Goal: Transaction & Acquisition: Purchase product/service

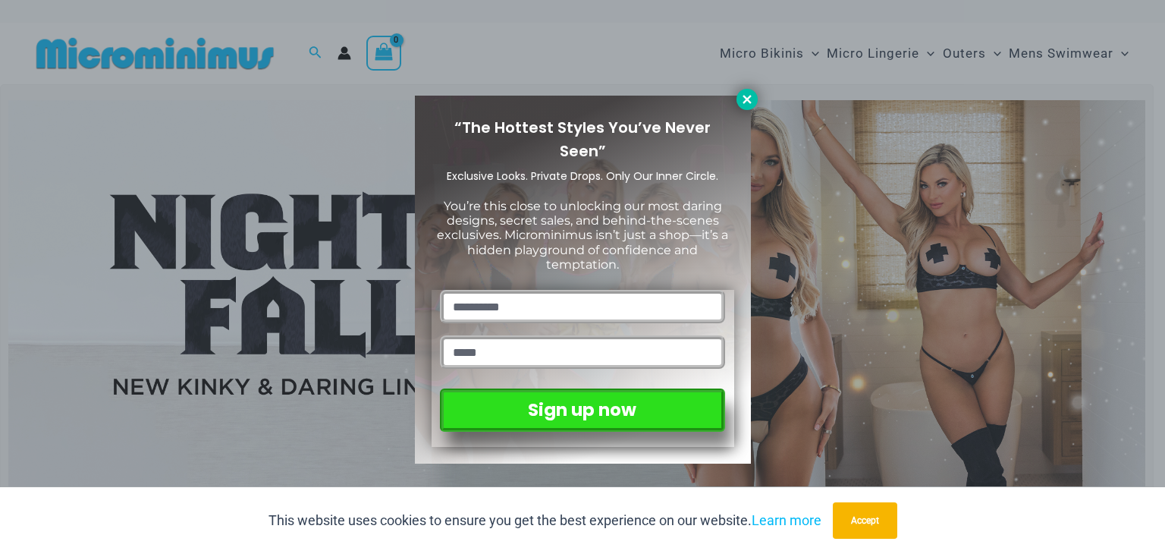
click at [745, 97] on icon at bounding box center [746, 99] width 8 height 8
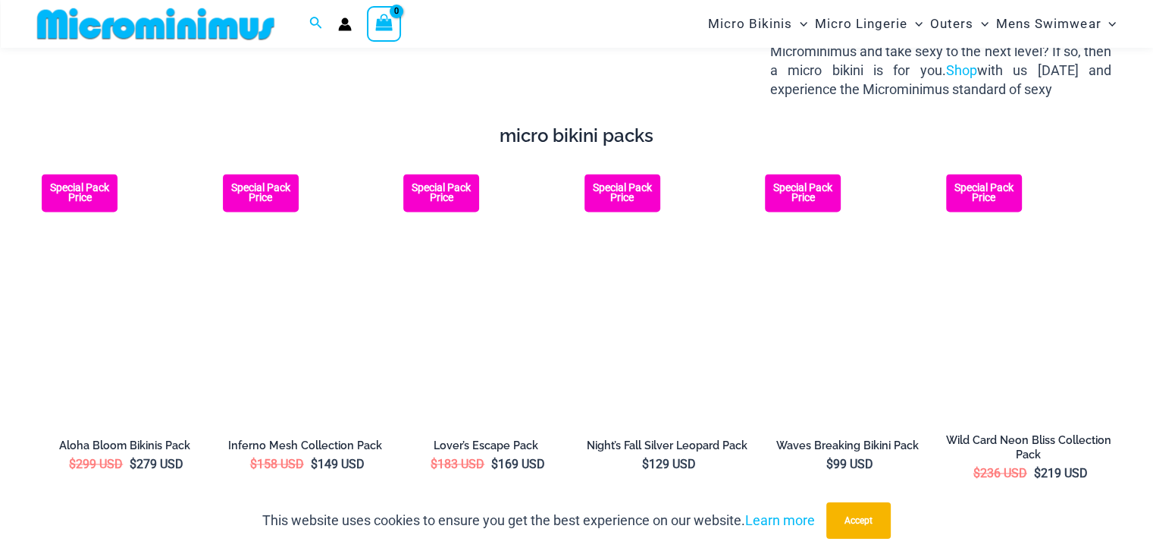
scroll to position [2186, 0]
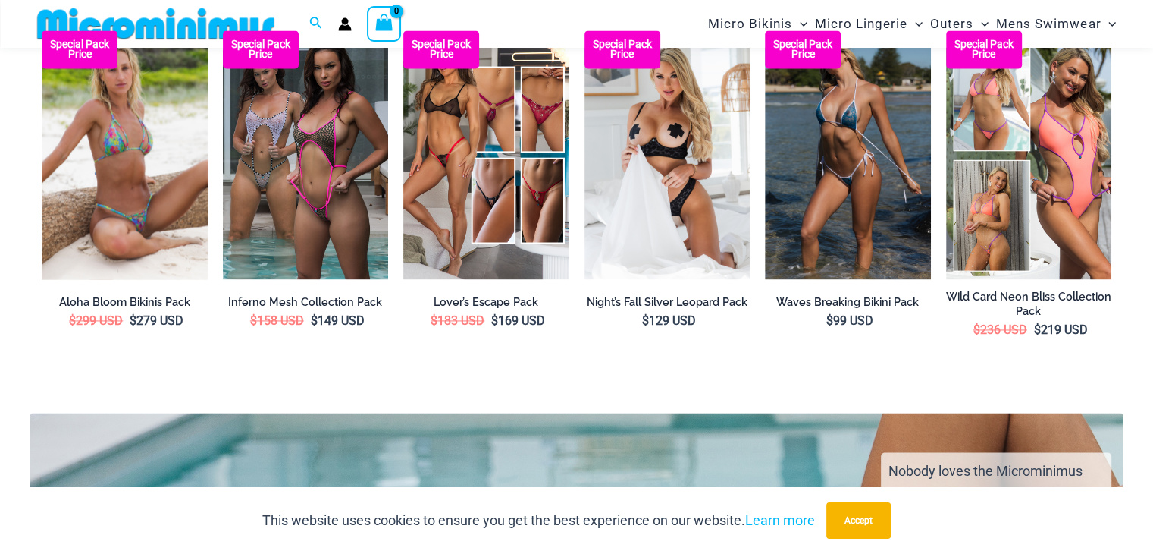
click at [103, 158] on img at bounding box center [125, 154] width 166 height 249
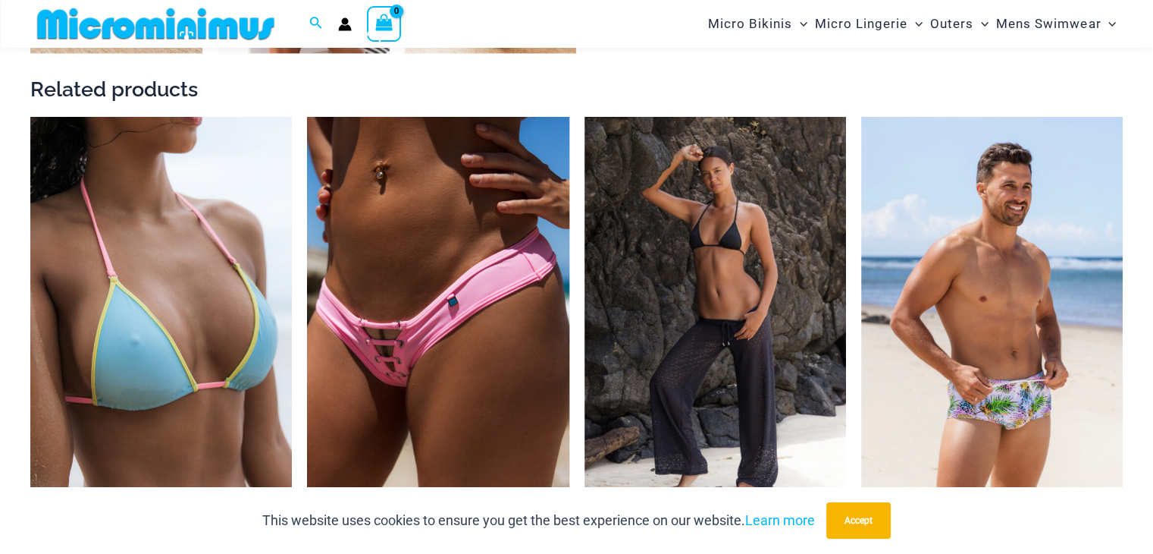
scroll to position [2337, 0]
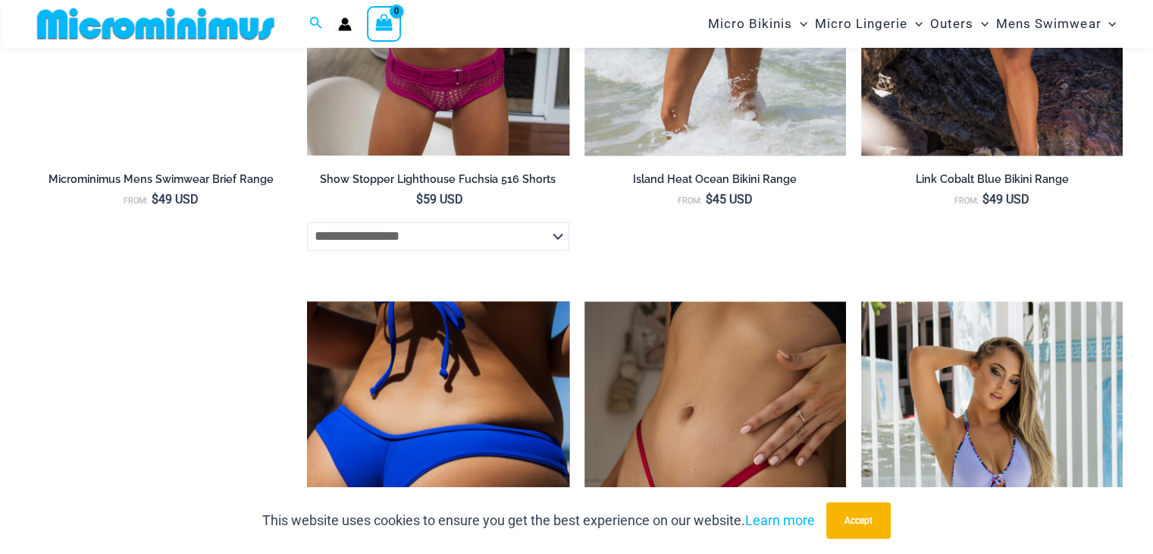
scroll to position [2487, 0]
